Goal: Book appointment/travel/reservation

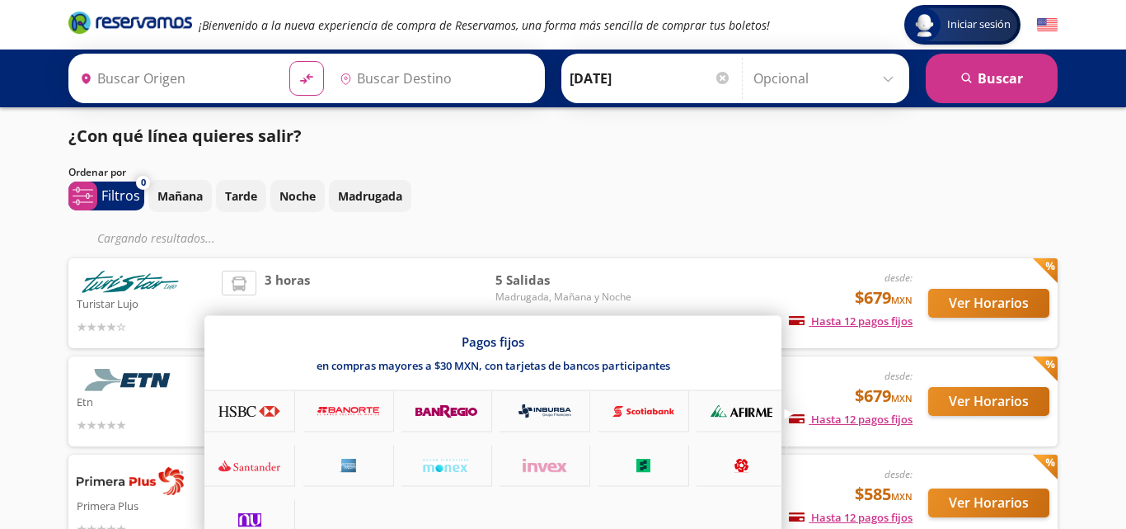
type input "[GEOGRAPHIC_DATA], [GEOGRAPHIC_DATA]"
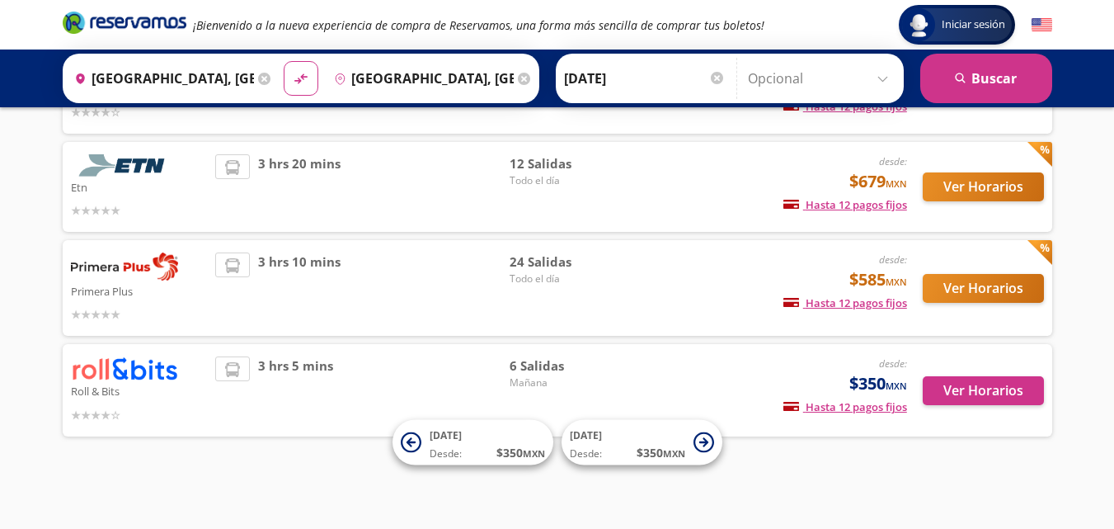
scroll to position [210, 0]
click at [967, 276] on button "Ver Horarios" at bounding box center [983, 288] width 121 height 29
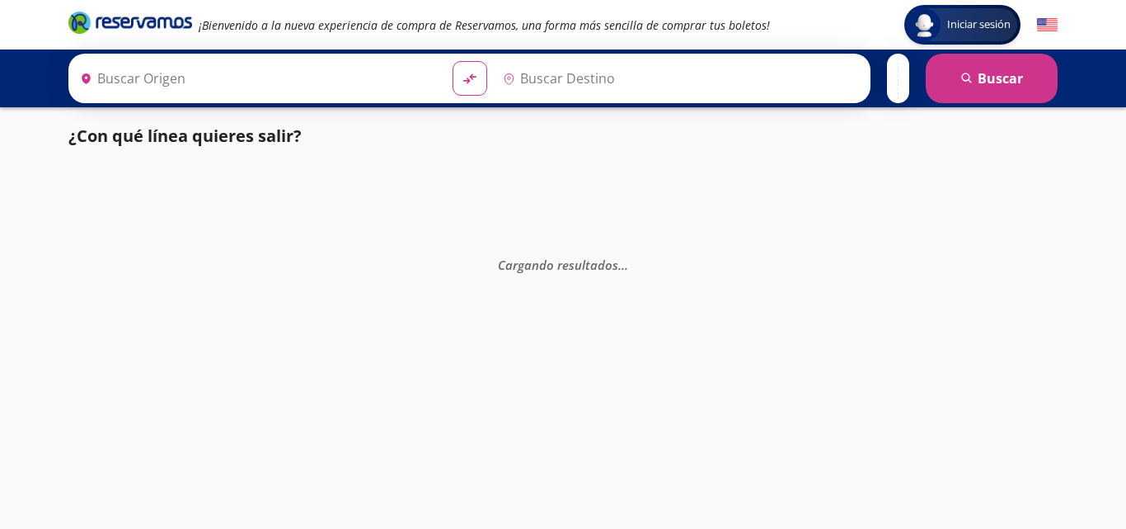
type input "[GEOGRAPHIC_DATA], [GEOGRAPHIC_DATA]"
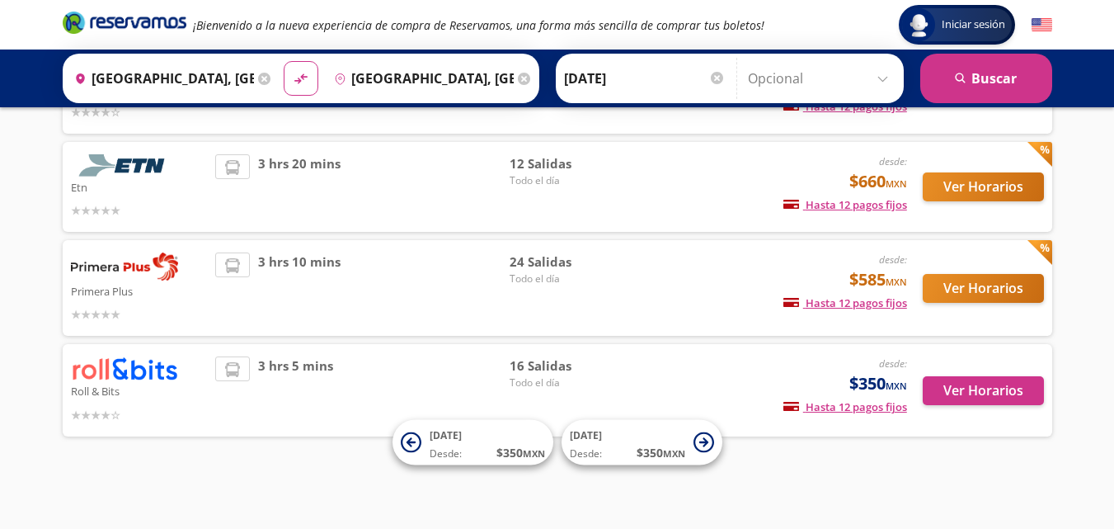
scroll to position [210, 0]
click at [968, 382] on button "Ver Horarios" at bounding box center [983, 390] width 121 height 29
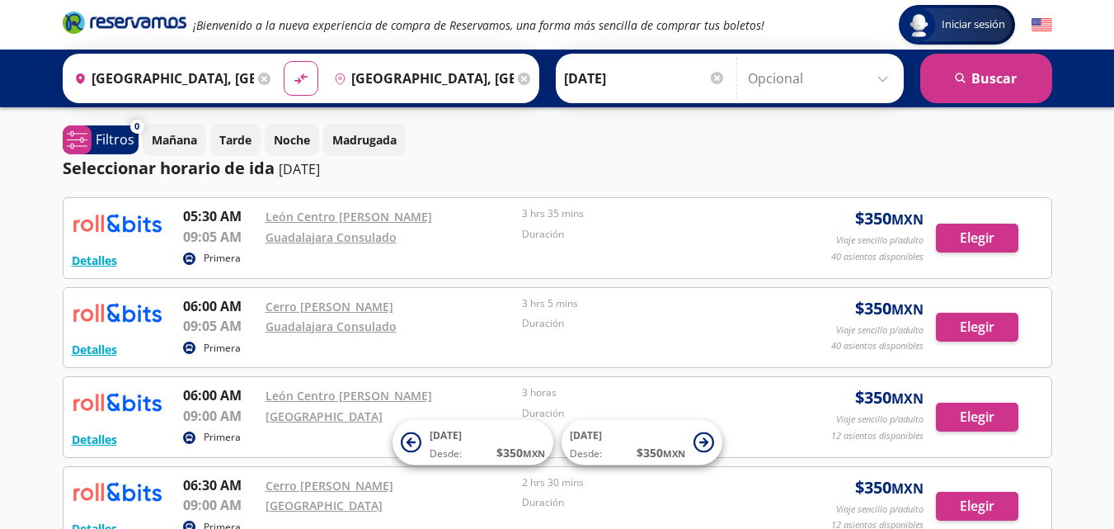
scroll to position [82, 0]
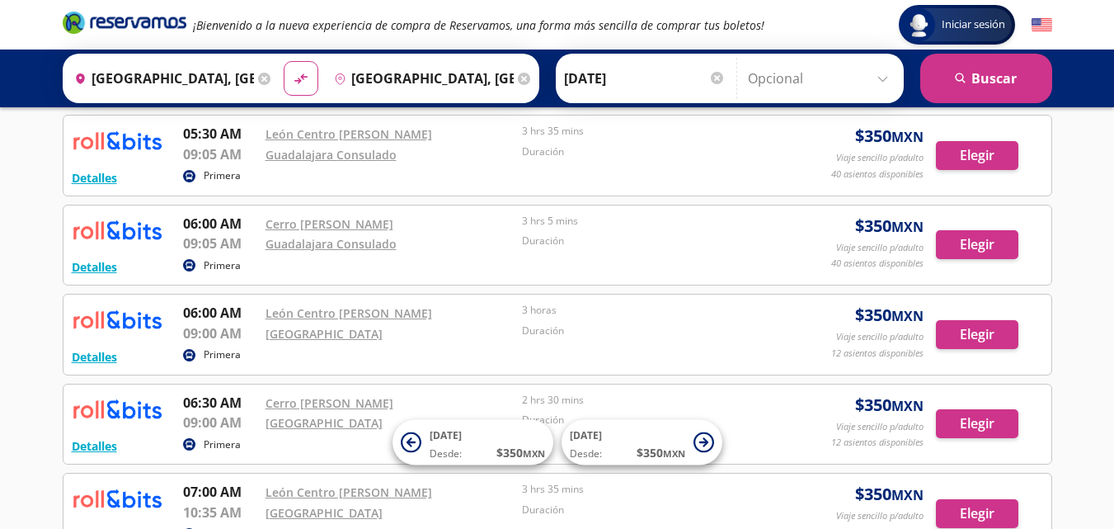
click at [887, 76] on input "Opcional" at bounding box center [822, 78] width 148 height 41
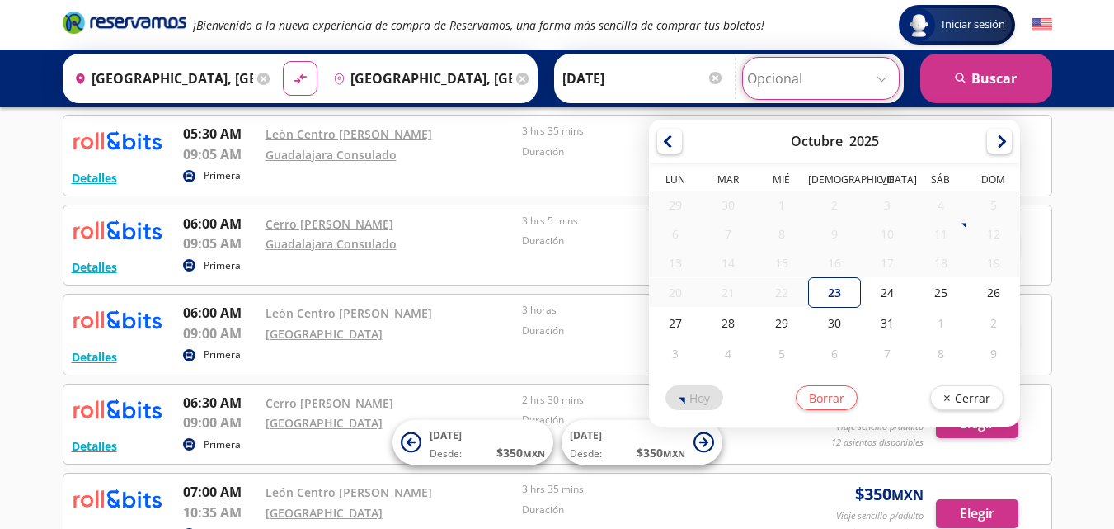
click at [1086, 233] on div "Iniciar sesión Iniciar sesión ¡Bienvenido a la nueva experiencia de compra de R…" at bounding box center [557, 537] width 1114 height 1239
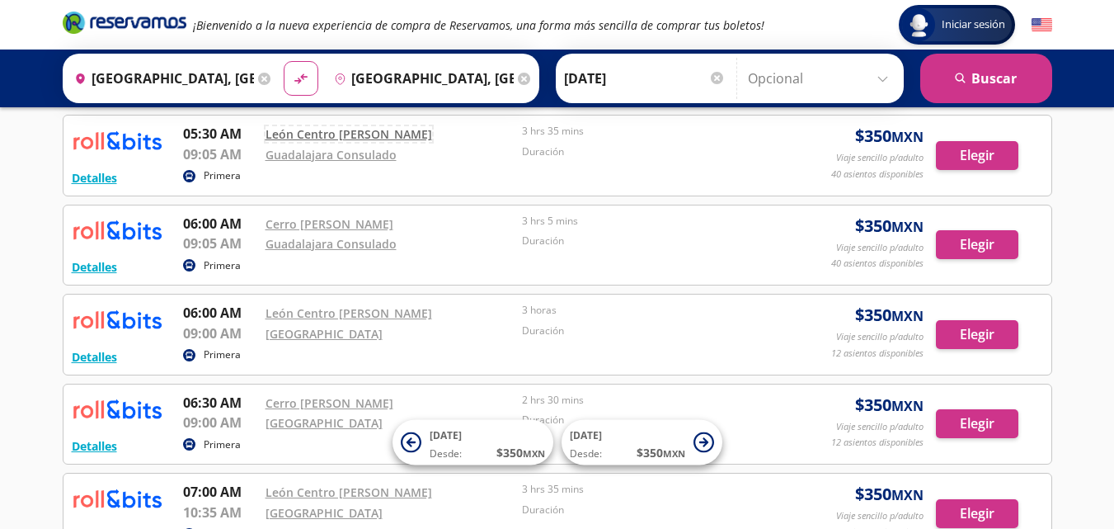
click at [313, 139] on link "León Centro Max Wyndham" at bounding box center [349, 134] width 167 height 16
